Goal: Communication & Community: Answer question/provide support

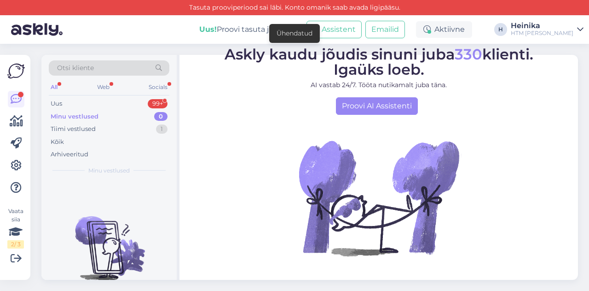
click at [79, 113] on div "Minu vestlused" at bounding box center [75, 116] width 48 height 9
click at [91, 102] on div "Uus 99+" at bounding box center [109, 103] width 121 height 13
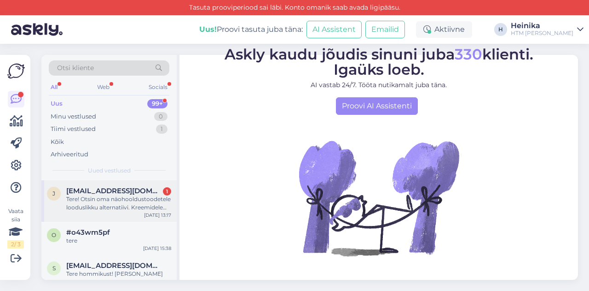
click at [111, 205] on div "Tere! Otsin oma näohooldustoodetele looduslikku alternatiivi. Kreemidele ning p…" at bounding box center [118, 203] width 105 height 17
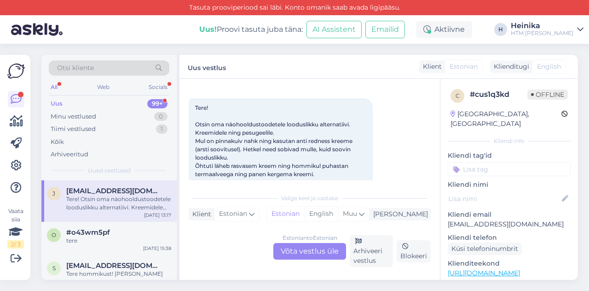
scroll to position [65, 0]
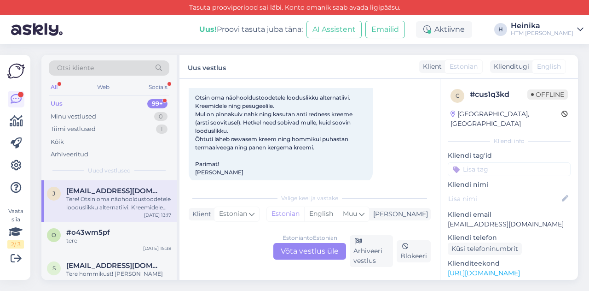
click at [315, 248] on div "Estonian to Estonian Võta vestlus üle" at bounding box center [310, 251] width 73 height 17
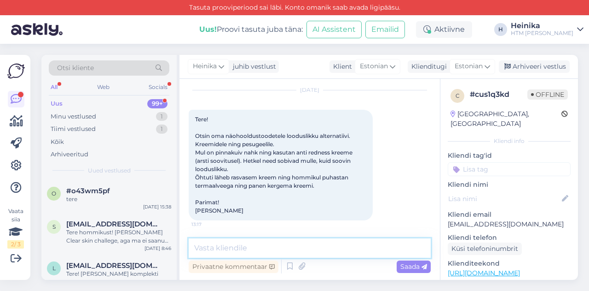
click at [244, 247] on textarea at bounding box center [310, 247] width 242 height 19
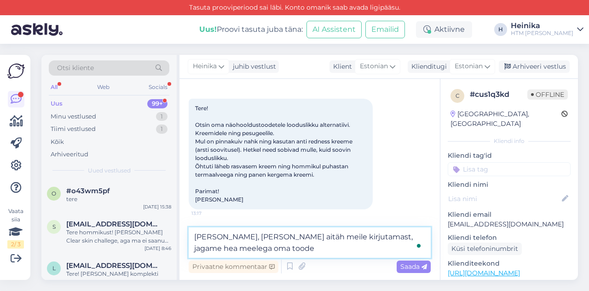
scroll to position [50, 0]
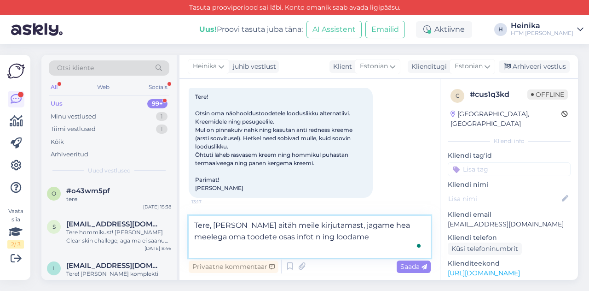
click at [268, 248] on textarea "Tere, [PERSON_NAME] aitäh meile kirjutamast, jagame hea meelega oma toodete osa…" at bounding box center [310, 237] width 242 height 42
click at [321, 245] on textarea "[PERSON_NAME], [PERSON_NAME] aitäh meile kirjutamast, jagame hea meelega oma to…" at bounding box center [310, 237] width 242 height 42
click at [209, 233] on textarea "[PERSON_NAME], [PERSON_NAME] aitäh meile kirjutamast, jagame hea meelega oma to…" at bounding box center [310, 237] width 242 height 42
click at [379, 250] on textarea "[PERSON_NAME], [PERSON_NAME] aitäh meile kirjutamast, jagame hea meelega oma to…" at bounding box center [310, 237] width 242 height 42
drag, startPoint x: 413, startPoint y: 249, endPoint x: 378, endPoint y: 249, distance: 35.5
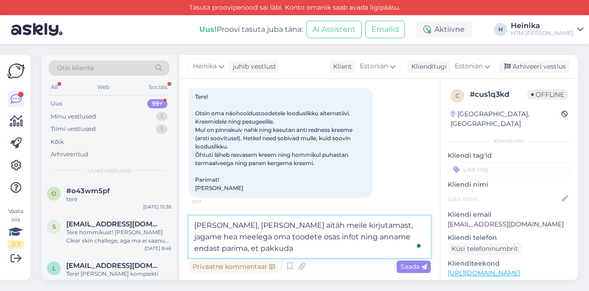
click at [378, 249] on textarea "[PERSON_NAME], [PERSON_NAME] aitäh meile kirjutamast, jagame hea meelega oma to…" at bounding box center [310, 237] width 242 height 42
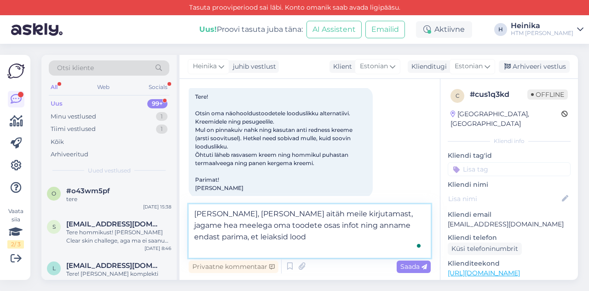
scroll to position [61, 0]
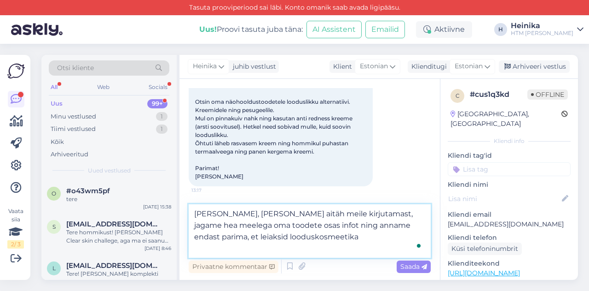
click at [194, 247] on textarea "[PERSON_NAME], [PERSON_NAME] aitäh meile kirjutamast, jagame hea meelega oma to…" at bounding box center [310, 230] width 242 height 53
click at [341, 247] on textarea "[PERSON_NAME], [PERSON_NAME] aitäh meile kirjutamast, jagame hea meelega oma to…" at bounding box center [310, 230] width 242 height 53
click at [358, 247] on textarea "[PERSON_NAME], [PERSON_NAME] aitäh meile kirjutamast, jagame hea meelega oma to…" at bounding box center [310, 230] width 242 height 53
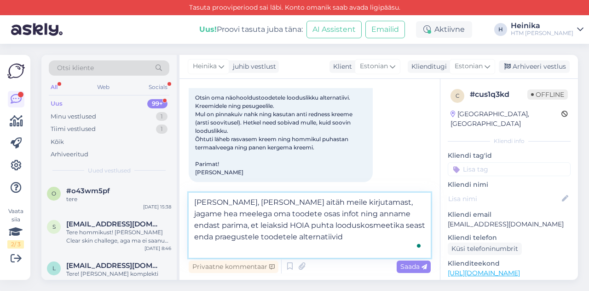
click at [353, 246] on textarea "[PERSON_NAME], [PERSON_NAME] aitäh meile kirjutamast, jagame hea meelega oma to…" at bounding box center [310, 224] width 242 height 65
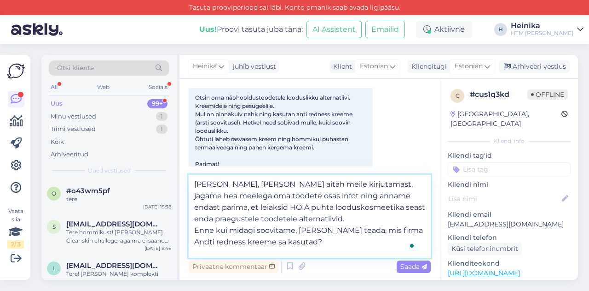
click at [220, 253] on textarea "[PERSON_NAME], [PERSON_NAME] aitäh meile kirjutamast, jagame hea meelega oma to…" at bounding box center [310, 216] width 242 height 83
click at [369, 252] on textarea "[PERSON_NAME], [PERSON_NAME] aitäh meile kirjutamast, jagame hea meelega oma to…" at bounding box center [310, 216] width 242 height 83
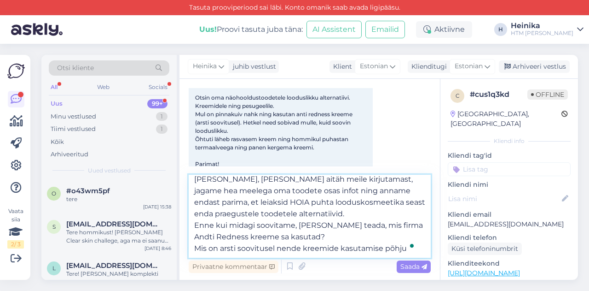
scroll to position [17, 0]
drag, startPoint x: 275, startPoint y: 253, endPoint x: 243, endPoint y: 252, distance: 31.8
click at [243, 252] on textarea "[PERSON_NAME], [PERSON_NAME] aitäh meile kirjutamast, jagame hea meelega oma to…" at bounding box center [310, 216] width 242 height 83
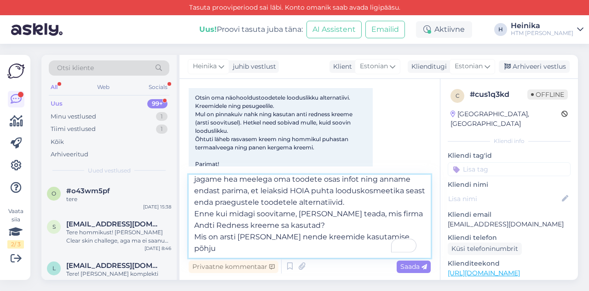
click at [384, 247] on textarea "[PERSON_NAME], [PERSON_NAME] aitäh meile kirjutamast, jagame hea meelega oma to…" at bounding box center [310, 216] width 242 height 83
click at [220, 250] on textarea "[PERSON_NAME], [PERSON_NAME] aitäh meile kirjutamast, jagame hea meelega oma to…" at bounding box center [310, 216] width 242 height 83
click at [382, 249] on textarea "[PERSON_NAME], [PERSON_NAME] aitäh meile kirjutamast, jagame hea meelega oma to…" at bounding box center [310, 216] width 242 height 83
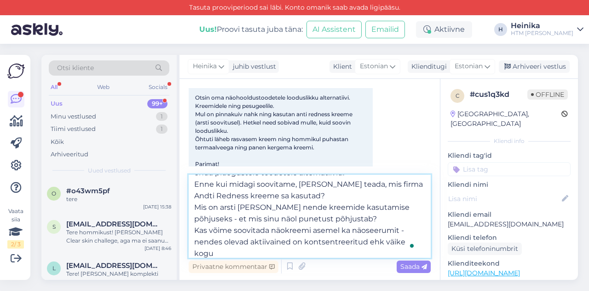
scroll to position [58, 0]
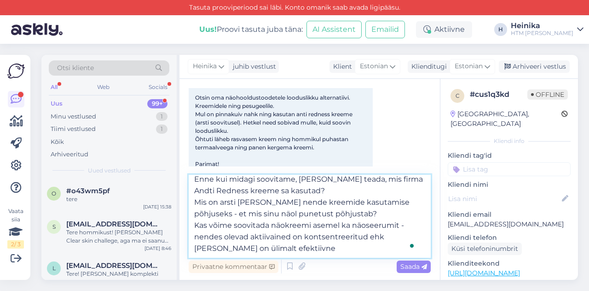
click at [228, 251] on textarea "[PERSON_NAME], [PERSON_NAME] aitäh meile kirjutamast, jagame hea meelega oma to…" at bounding box center [310, 216] width 242 height 83
click at [348, 255] on textarea "[PERSON_NAME], [PERSON_NAME] aitäh meile kirjutamast, jagame hea meelega oma to…" at bounding box center [310, 216] width 242 height 83
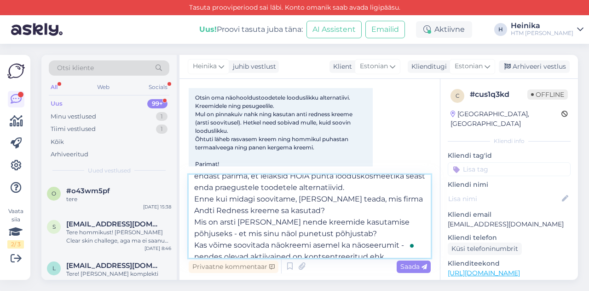
scroll to position [46, 0]
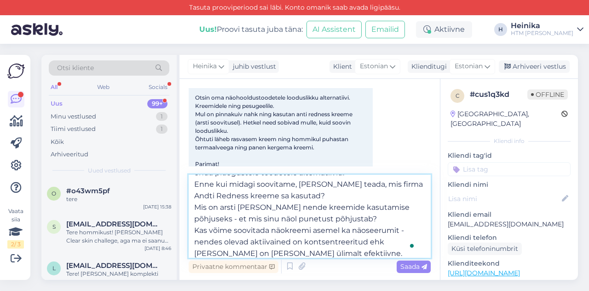
click at [232, 184] on textarea "[PERSON_NAME], [PERSON_NAME] aitäh meile kirjutamast, jagame hea meelega oma to…" at bounding box center [310, 216] width 242 height 83
click at [195, 195] on textarea "[PERSON_NAME], [PERSON_NAME] aitäh meile kirjutamast, jagame hea meelega oma to…" at bounding box center [310, 216] width 242 height 83
click at [315, 194] on textarea "[PERSON_NAME], [PERSON_NAME] aitäh meile kirjutamast, jagame hea meelega oma to…" at bounding box center [310, 216] width 242 height 83
drag, startPoint x: 273, startPoint y: 194, endPoint x: 247, endPoint y: 194, distance: 26.2
click at [247, 194] on textarea "[PERSON_NAME], [PERSON_NAME] aitäh meile kirjutamast, jagame hea meelega oma to…" at bounding box center [310, 216] width 242 height 83
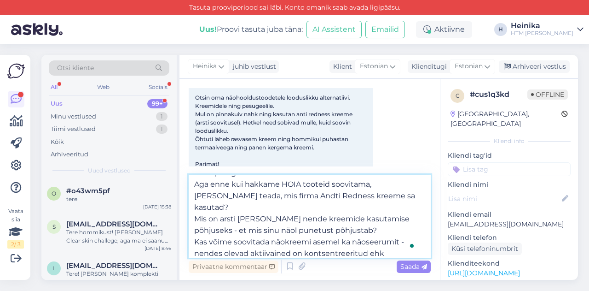
click at [354, 206] on textarea "[PERSON_NAME], [PERSON_NAME] aitäh meile kirjutamast, jagame hea meelega oma to…" at bounding box center [310, 216] width 242 height 83
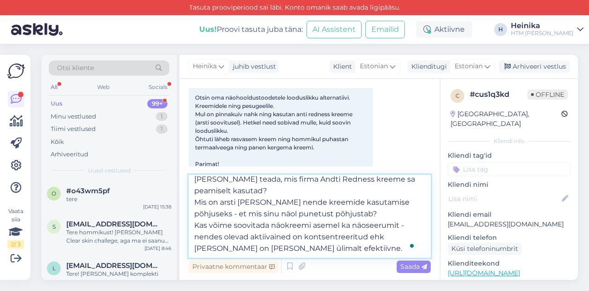
scroll to position [74, 0]
click at [220, 211] on textarea "[PERSON_NAME], [PERSON_NAME] aitäh meile kirjutamast, jagame hea meelega oma to…" at bounding box center [310, 216] width 242 height 83
drag, startPoint x: 367, startPoint y: 215, endPoint x: 331, endPoint y: 212, distance: 36.9
click at [331, 212] on textarea "[PERSON_NAME], [PERSON_NAME] aitäh meile kirjutamast, jagame hea meelega oma to…" at bounding box center [310, 216] width 242 height 83
click at [196, 225] on textarea "[PERSON_NAME], [PERSON_NAME] aitäh meile kirjutamast, jagame hea meelega oma to…" at bounding box center [310, 216] width 242 height 83
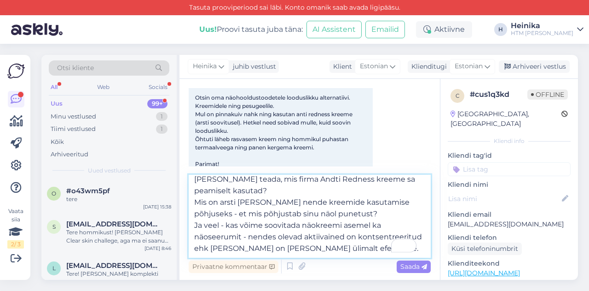
scroll to position [86, 0]
drag, startPoint x: 276, startPoint y: 229, endPoint x: 249, endPoint y: 227, distance: 27.7
click at [249, 227] on textarea "[PERSON_NAME], [PERSON_NAME] aitäh meile kirjutamast, jagame hea meelega oma to…" at bounding box center [310, 216] width 242 height 83
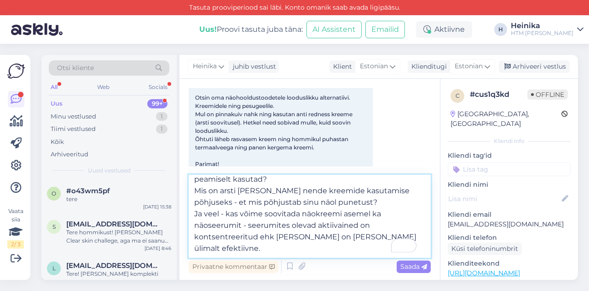
drag, startPoint x: 233, startPoint y: 249, endPoint x: 222, endPoint y: 248, distance: 10.6
click at [222, 248] on textarea "[PERSON_NAME], [PERSON_NAME] aitäh meile kirjutamast, jagame hea meelega oma to…" at bounding box center [310, 216] width 242 height 83
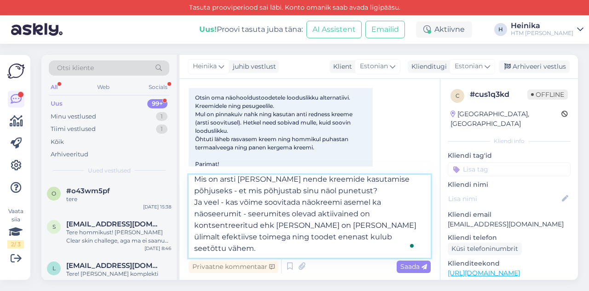
click at [398, 246] on textarea "[PERSON_NAME], [PERSON_NAME] aitäh meile kirjutamast, jagame hea meelega oma to…" at bounding box center [310, 216] width 242 height 83
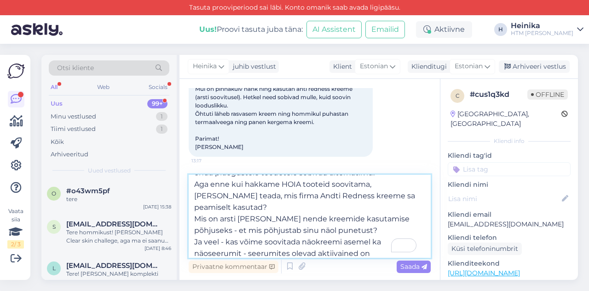
click at [271, 206] on textarea "[PERSON_NAME], [PERSON_NAME] aitäh meile kirjutamast, jagame hea meelega oma to…" at bounding box center [310, 216] width 242 height 83
click at [421, 206] on textarea "[PERSON_NAME], [PERSON_NAME] aitäh meile kirjutamast, jagame hea meelega oma to…" at bounding box center [310, 216] width 242 height 83
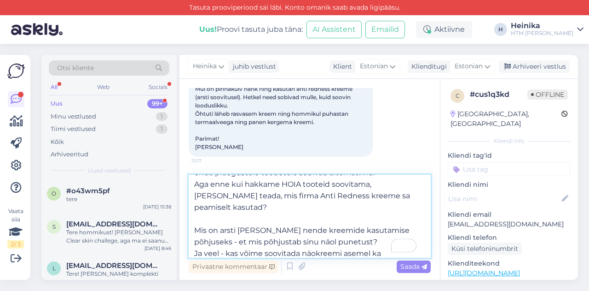
click at [350, 238] on textarea "[PERSON_NAME], [PERSON_NAME] aitäh meile kirjutamast, jagame hea meelega oma to…" at bounding box center [310, 216] width 242 height 83
click at [341, 183] on textarea "[PERSON_NAME], [PERSON_NAME] aitäh meile kirjutamast, jagame hea meelega oma to…" at bounding box center [310, 216] width 242 height 83
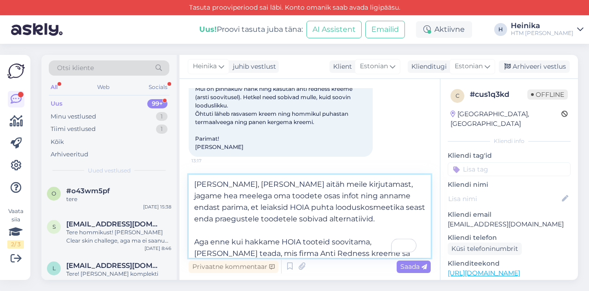
click at [282, 185] on textarea "[PERSON_NAME], [PERSON_NAME] aitäh meile kirjutamast, jagame hea meelega oma to…" at bounding box center [310, 216] width 242 height 83
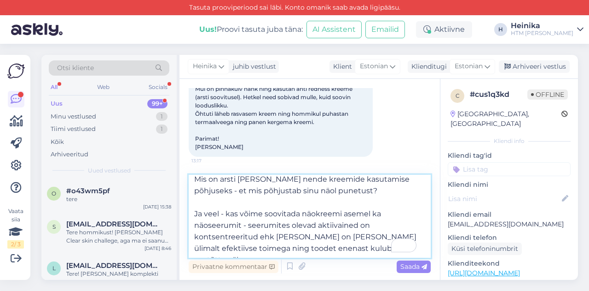
click at [390, 233] on textarea "[PERSON_NAME] Suur aitäh meile kirjutamast, jagame hea meelega oma toodete osas…" at bounding box center [310, 216] width 242 height 83
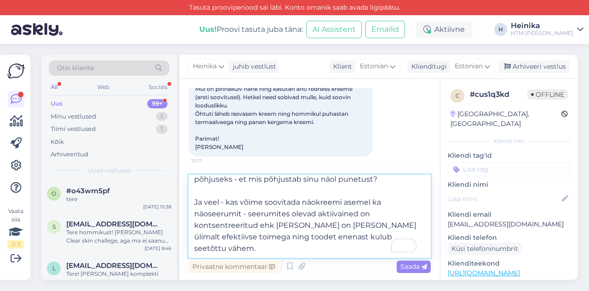
click at [222, 247] on textarea "[PERSON_NAME] Suur aitäh meile kirjutamast, jagame hea meelega oma toodete osas…" at bounding box center [310, 216] width 242 height 83
type textarea "[PERSON_NAME] Suur aitäh meile kirjutamast, jagame hea meelega oma toodete osas…"
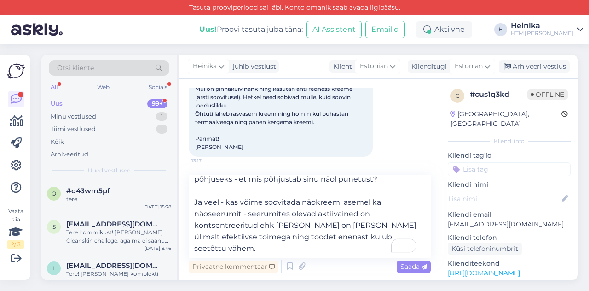
drag, startPoint x: 408, startPoint y: 268, endPoint x: 395, endPoint y: 262, distance: 14.5
click at [408, 268] on span "Saada" at bounding box center [414, 266] width 27 height 8
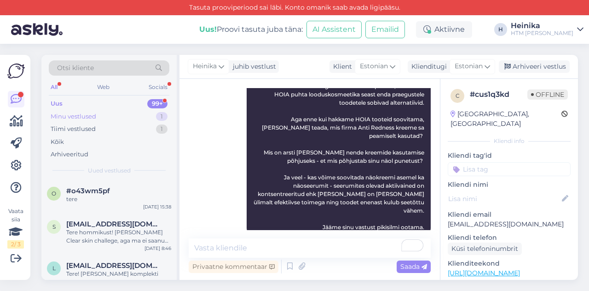
click at [87, 115] on div "Minu vestlused" at bounding box center [74, 116] width 46 height 9
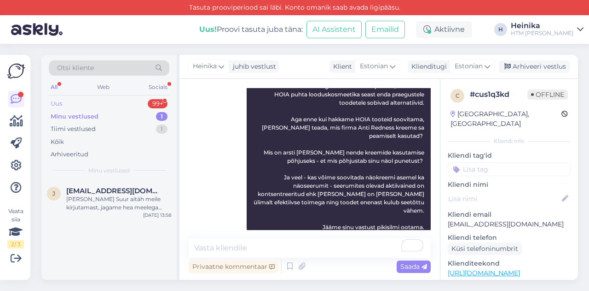
click at [88, 105] on div "Uus 99+" at bounding box center [109, 103] width 121 height 13
